Goal: Navigation & Orientation: Find specific page/section

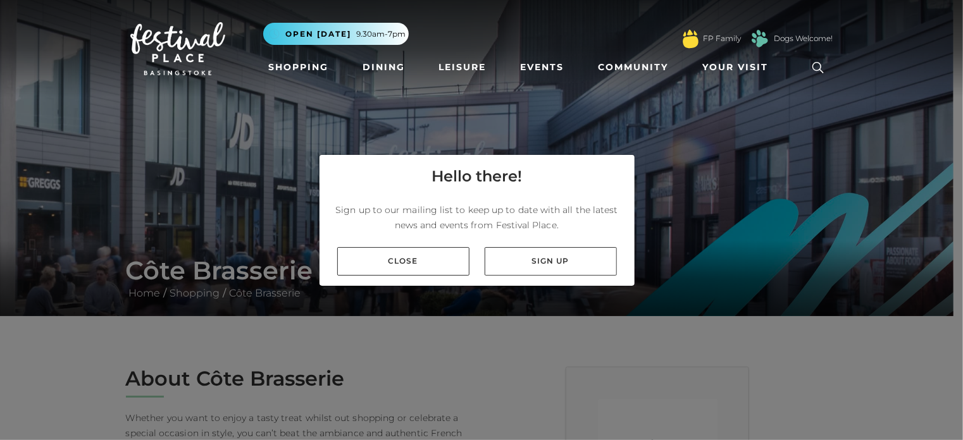
click at [817, 65] on icon at bounding box center [817, 67] width 19 height 19
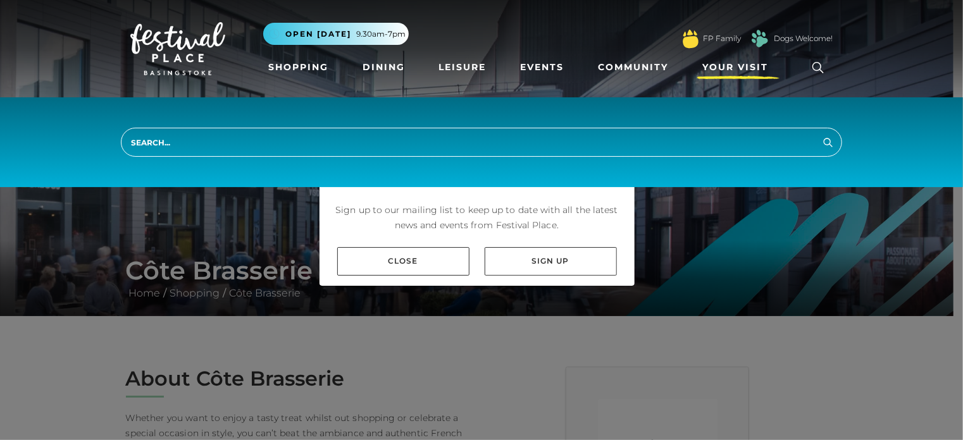
click at [746, 65] on span "Your Visit" at bounding box center [735, 67] width 66 height 13
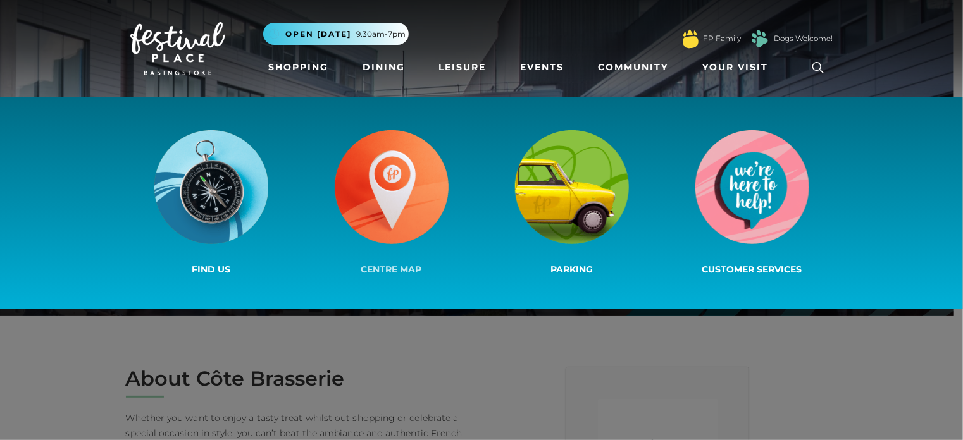
click at [403, 267] on span "Centre Map" at bounding box center [391, 269] width 61 height 11
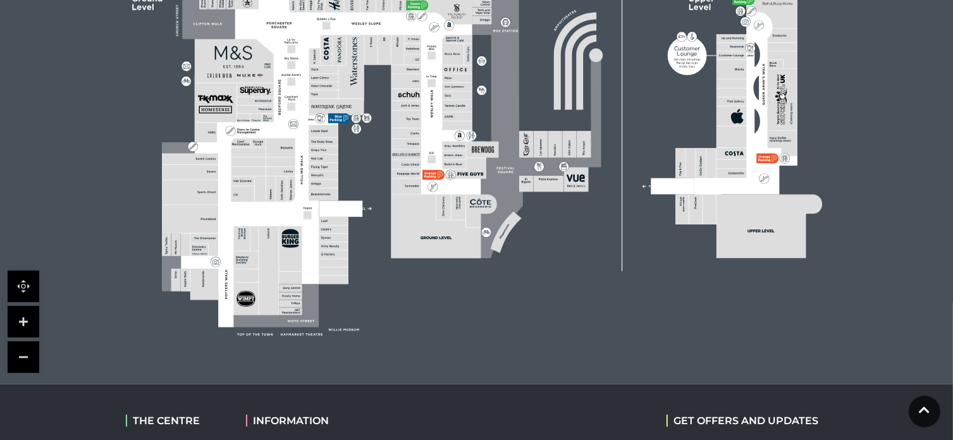
scroll to position [443, 0]
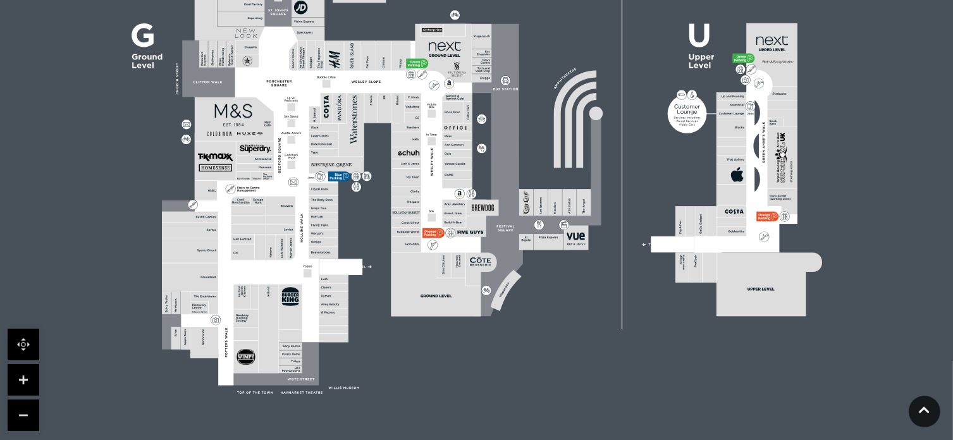
click at [395, 214] on rect at bounding box center [407, 213] width 30 height 10
click at [391, 207] on rect at bounding box center [477, 158] width 760 height 536
click at [23, 372] on link at bounding box center [24, 380] width 32 height 32
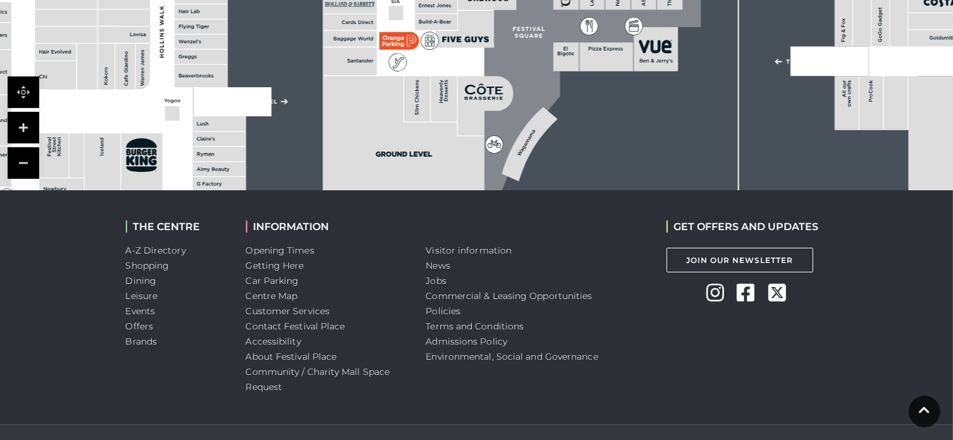
scroll to position [696, 0]
click at [297, 264] on link "Getting Here" at bounding box center [275, 264] width 58 height 11
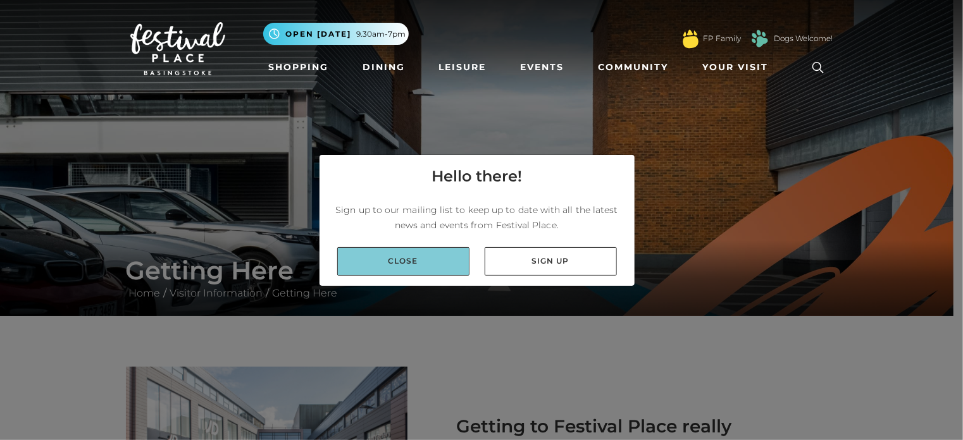
click at [414, 259] on link "Close" at bounding box center [403, 261] width 132 height 28
